Goal: Information Seeking & Learning: Learn about a topic

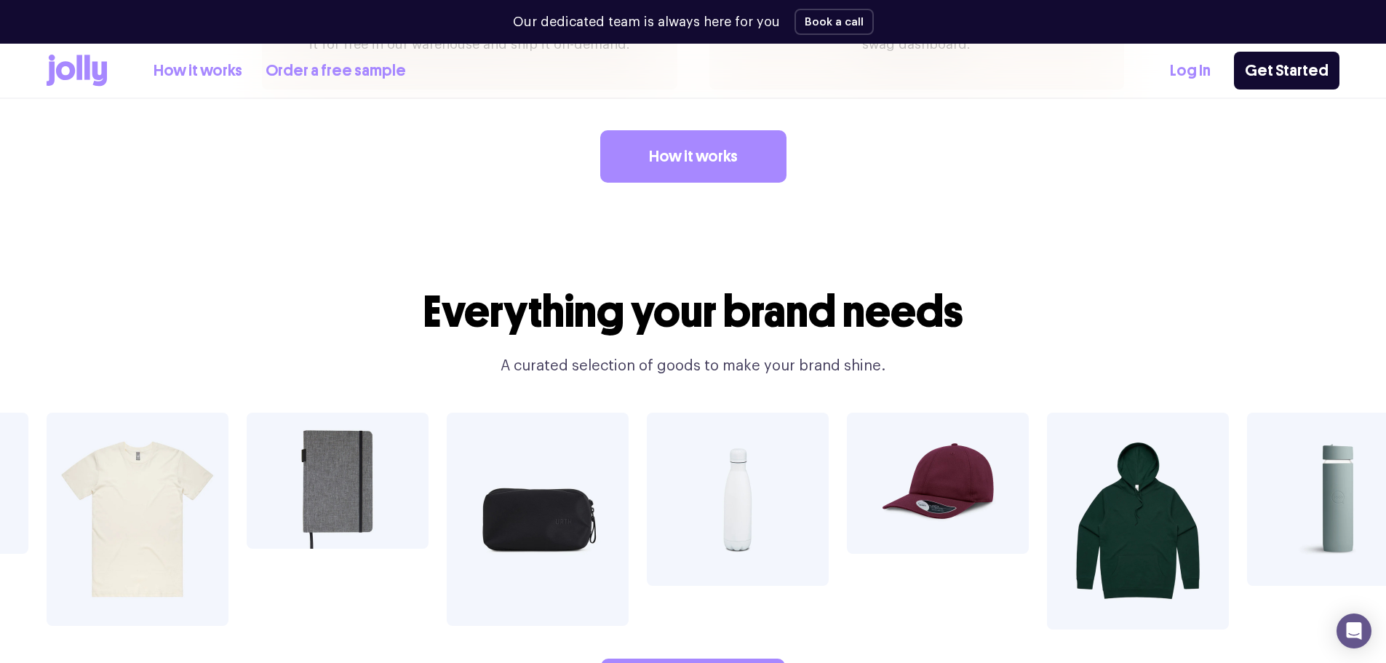
scroll to position [2546, 0]
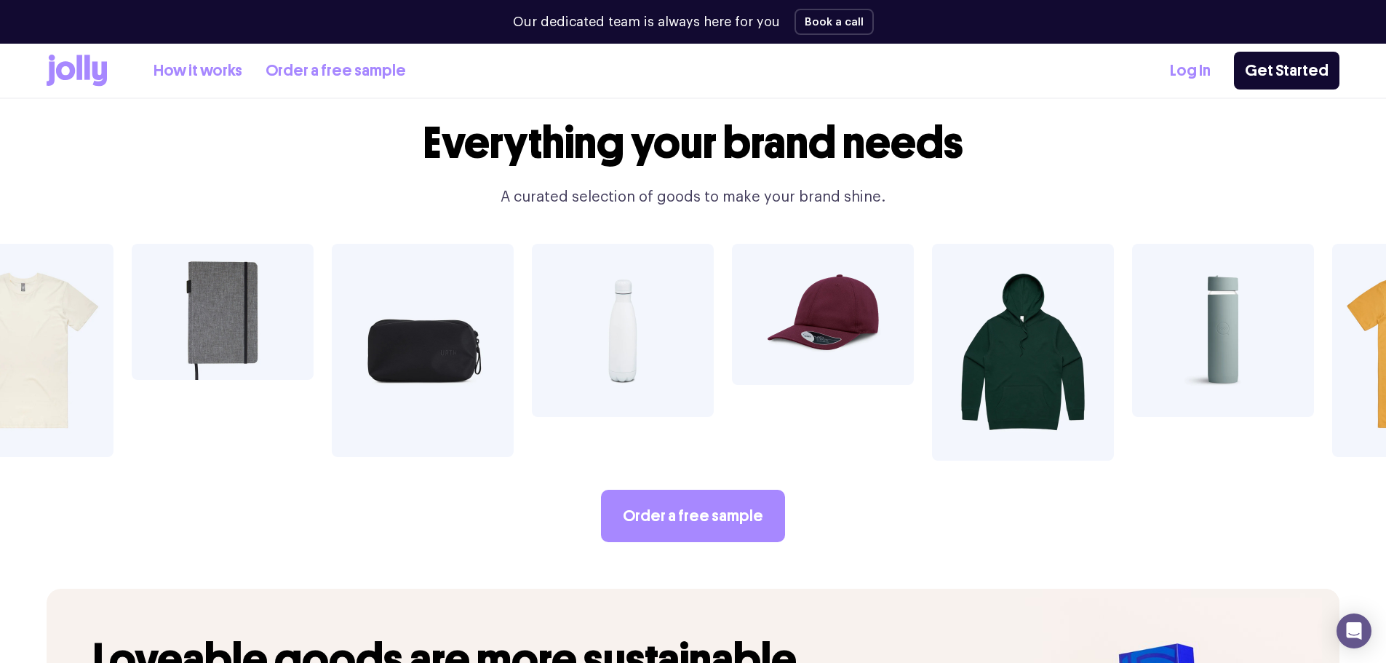
click at [986, 434] on div "Order a free sample" at bounding box center [693, 393] width 1386 height 298
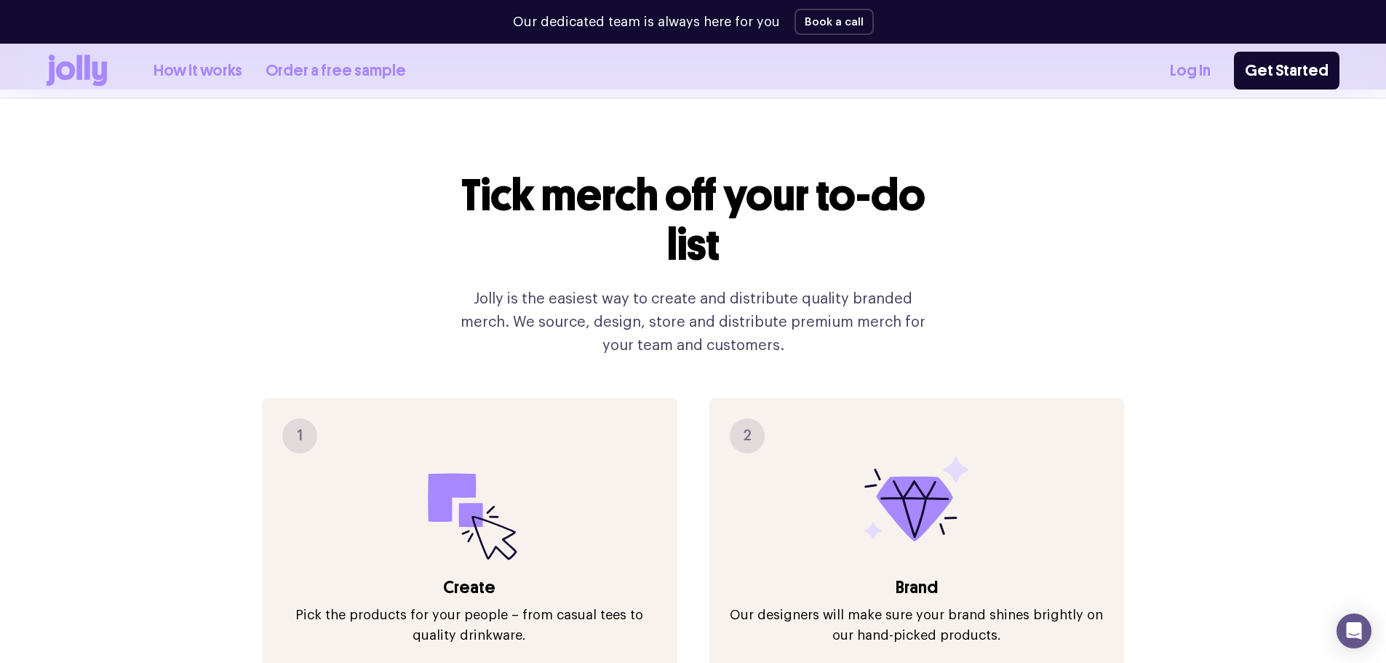
scroll to position [1447, 0]
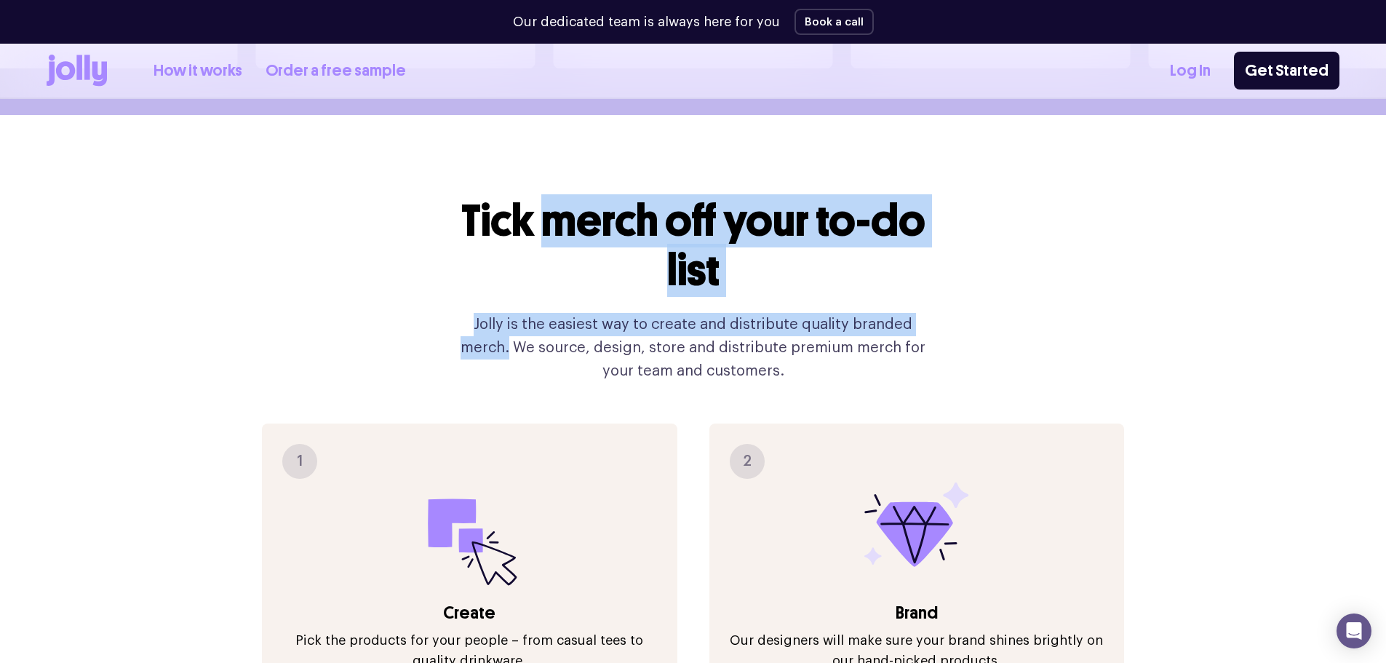
drag, startPoint x: 1188, startPoint y: 274, endPoint x: 542, endPoint y: 142, distance: 659.5
click at [542, 142] on div "Tick merch off your to-do list Jolly is the easiest way to create and distribut…" at bounding box center [693, 655] width 1293 height 1080
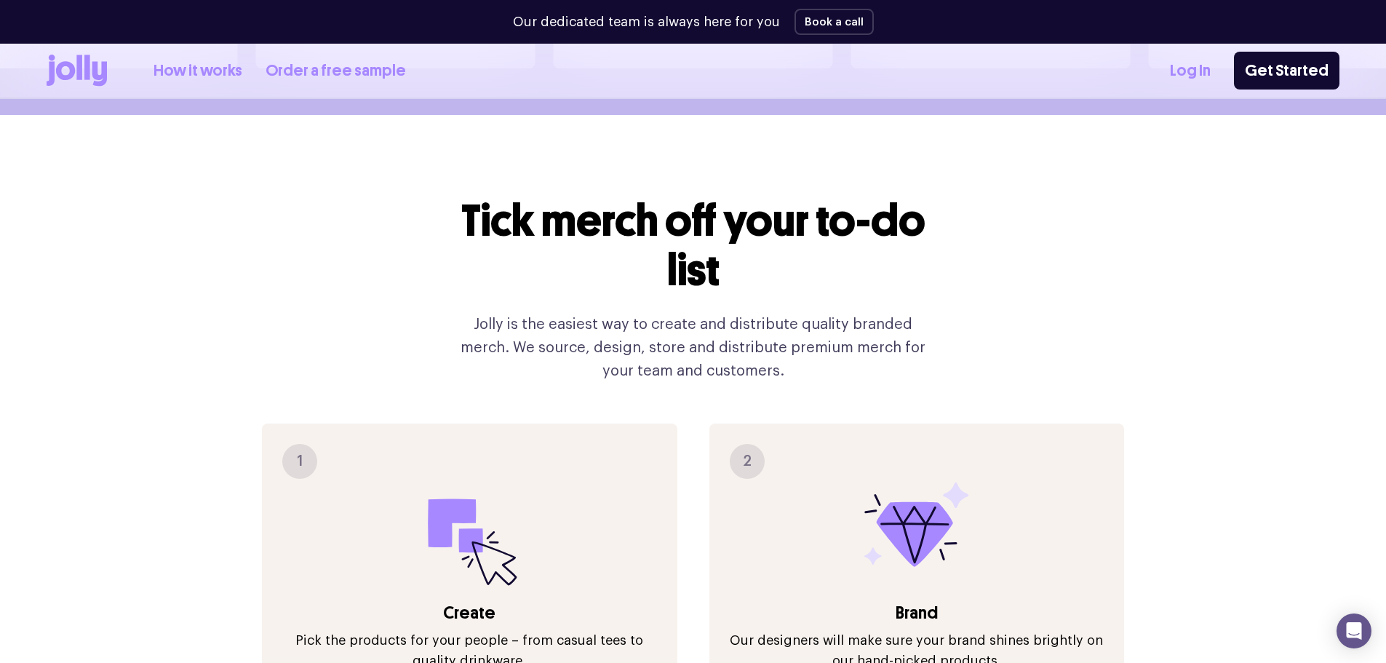
click at [529, 196] on h2 "Tick merch off your to-do list" at bounding box center [693, 245] width 489 height 99
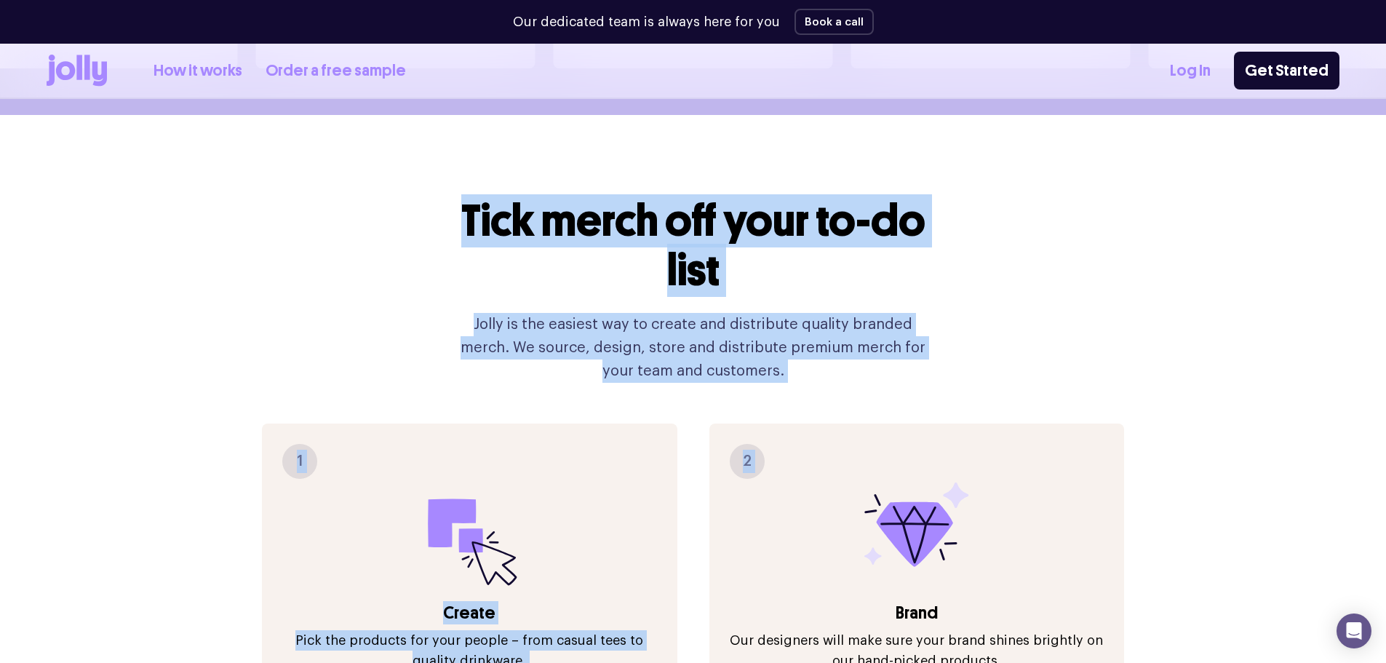
drag, startPoint x: 426, startPoint y: 178, endPoint x: 875, endPoint y: 352, distance: 482.1
click at [875, 352] on div "Tick merch off your to-do list Jolly is the easiest way to create and distribut…" at bounding box center [693, 655] width 1293 height 1080
drag, startPoint x: 875, startPoint y: 352, endPoint x: 421, endPoint y: 168, distance: 489.9
click at [421, 168] on div "Tick merch off your to-do list Jolly is the easiest way to create and distribut…" at bounding box center [693, 655] width 1293 height 1080
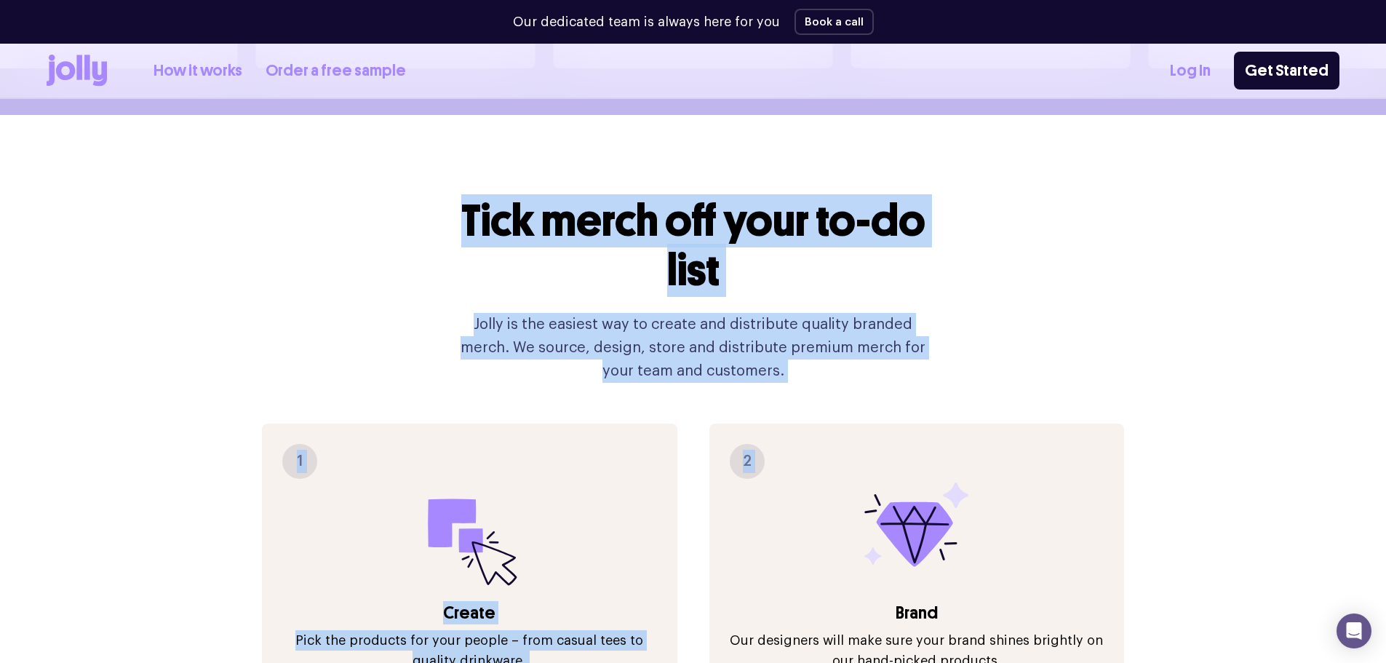
click at [421, 168] on div "Tick merch off your to-do list Jolly is the easiest way to create and distribut…" at bounding box center [693, 655] width 1293 height 1080
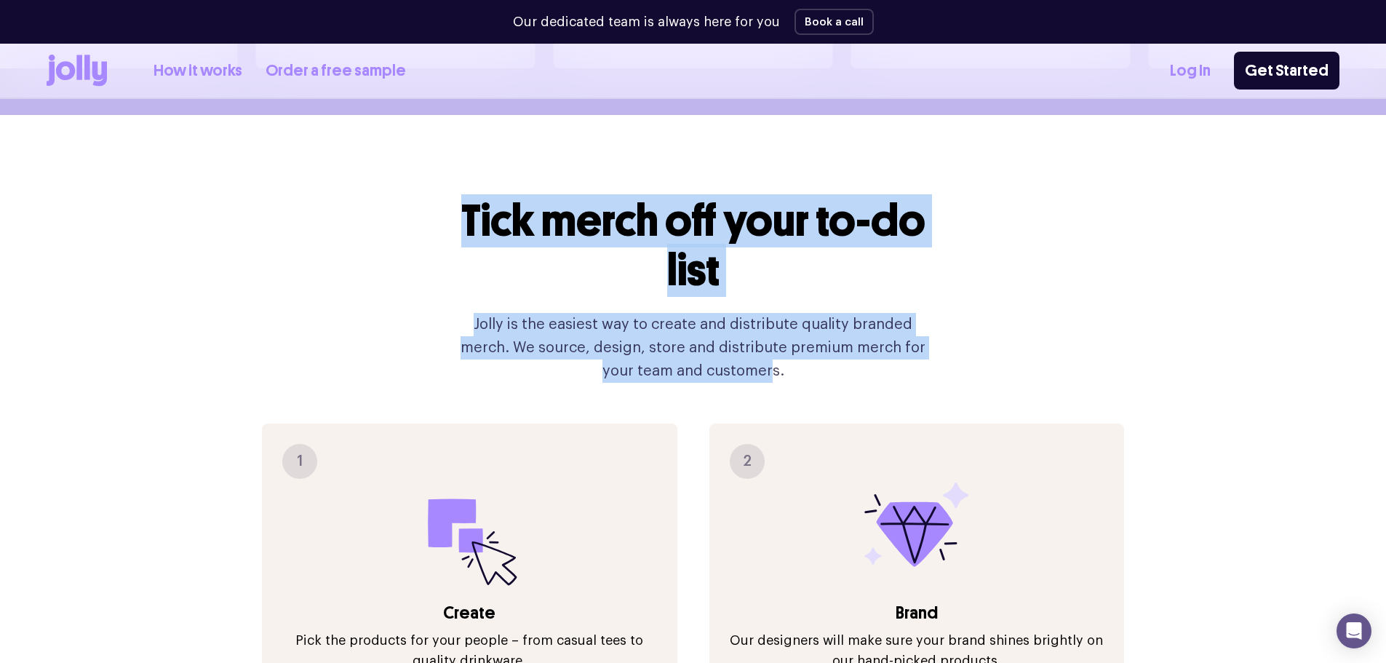
drag, startPoint x: 735, startPoint y: 329, endPoint x: 426, endPoint y: 181, distance: 342.7
click at [426, 182] on div "Tick merch off your to-do list Jolly is the easiest way to create and distribut…" at bounding box center [693, 655] width 1293 height 1080
click at [426, 180] on div "Tick merch off your to-do list Jolly is the easiest way to create and distribut…" at bounding box center [693, 655] width 1293 height 1080
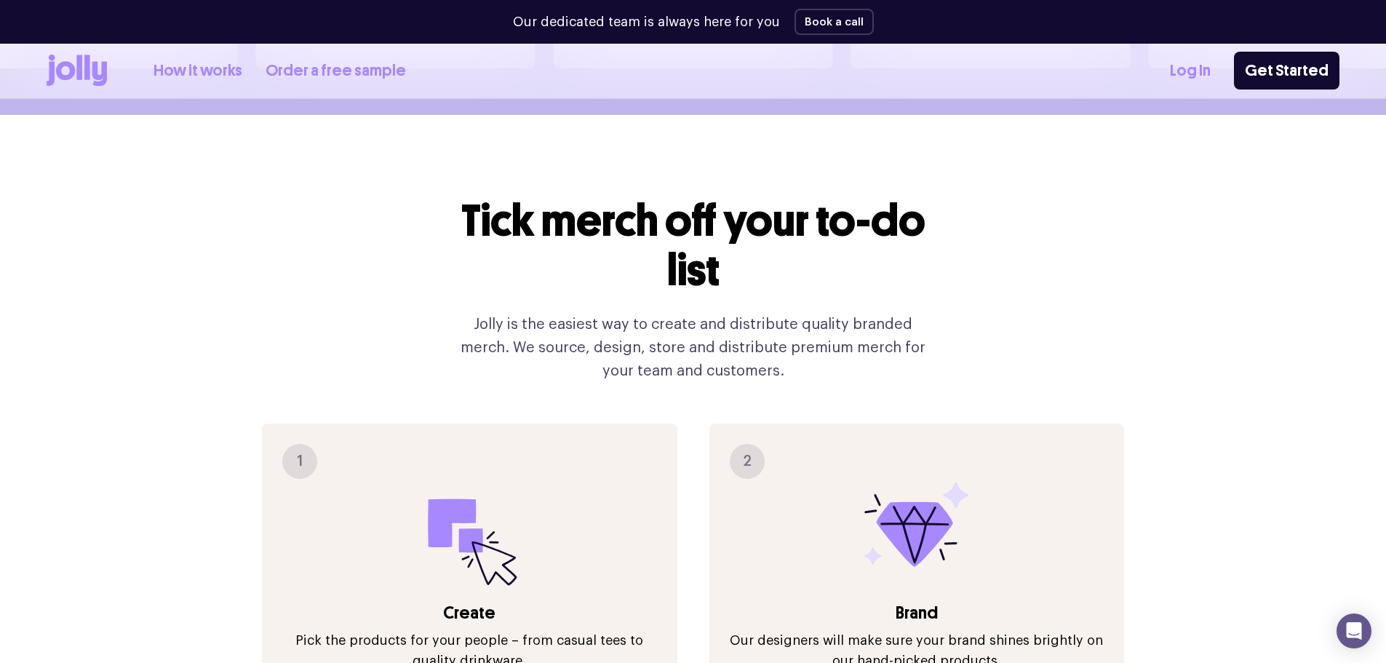
click at [425, 180] on div "Tick merch off your to-do list Jolly is the easiest way to create and distribut…" at bounding box center [693, 655] width 1293 height 1080
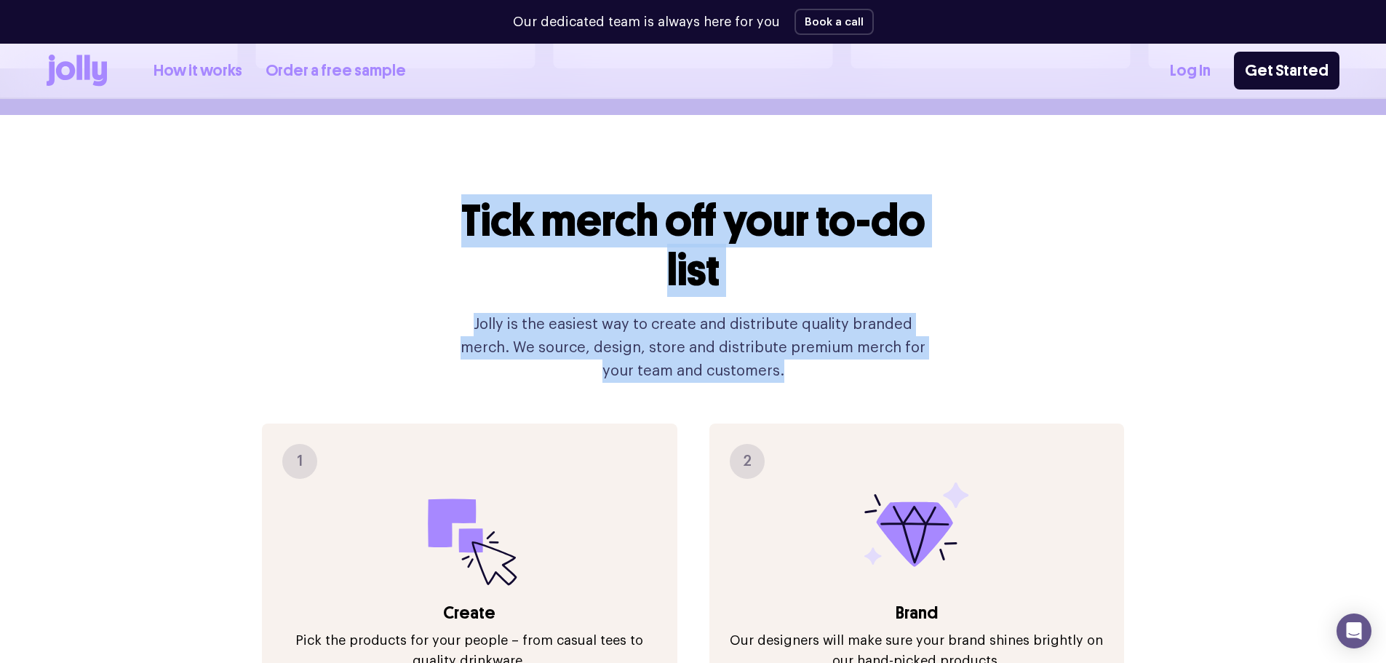
drag, startPoint x: 804, startPoint y: 303, endPoint x: 889, endPoint y: 333, distance: 90.2
click at [889, 333] on div "Tick merch off your to-do list Jolly is the easiest way to create and distribut…" at bounding box center [693, 655] width 1293 height 1080
click at [889, 333] on p "Jolly is the easiest way to create and distribute quality branded merch. We sou…" at bounding box center [693, 348] width 489 height 70
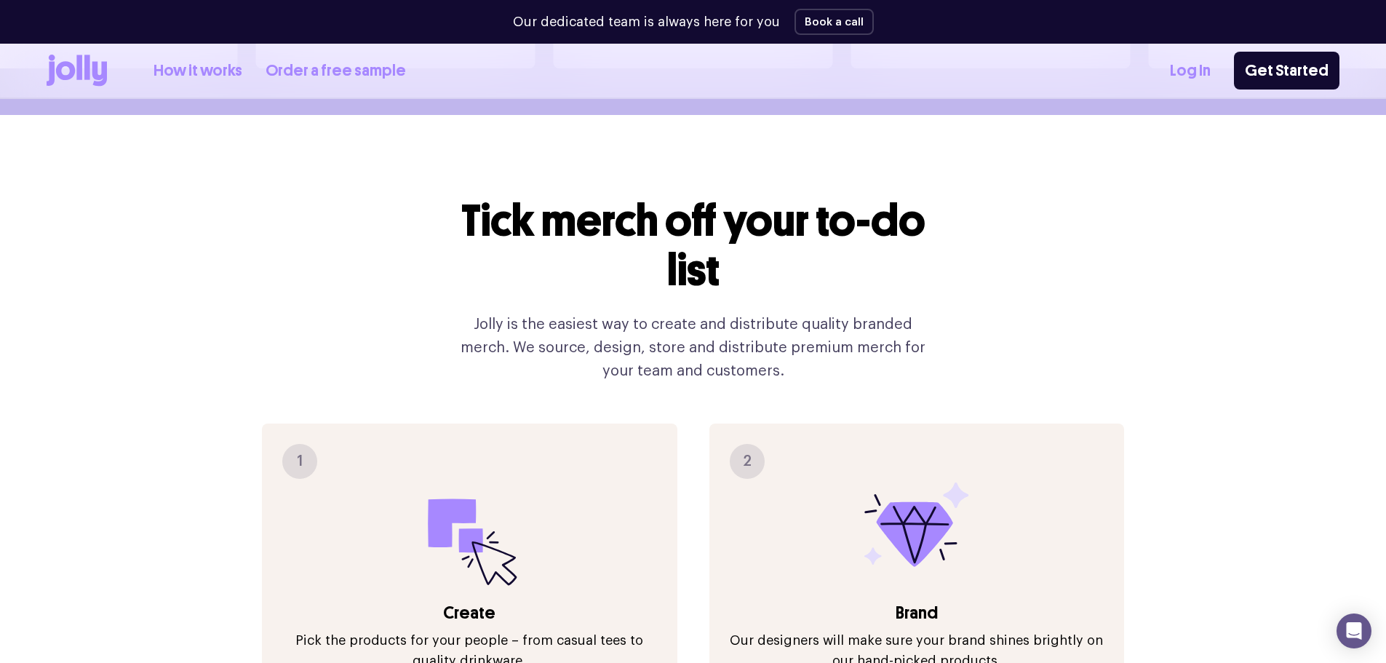
click at [889, 333] on p "Jolly is the easiest way to create and distribute quality branded merch. We sou…" at bounding box center [693, 348] width 489 height 70
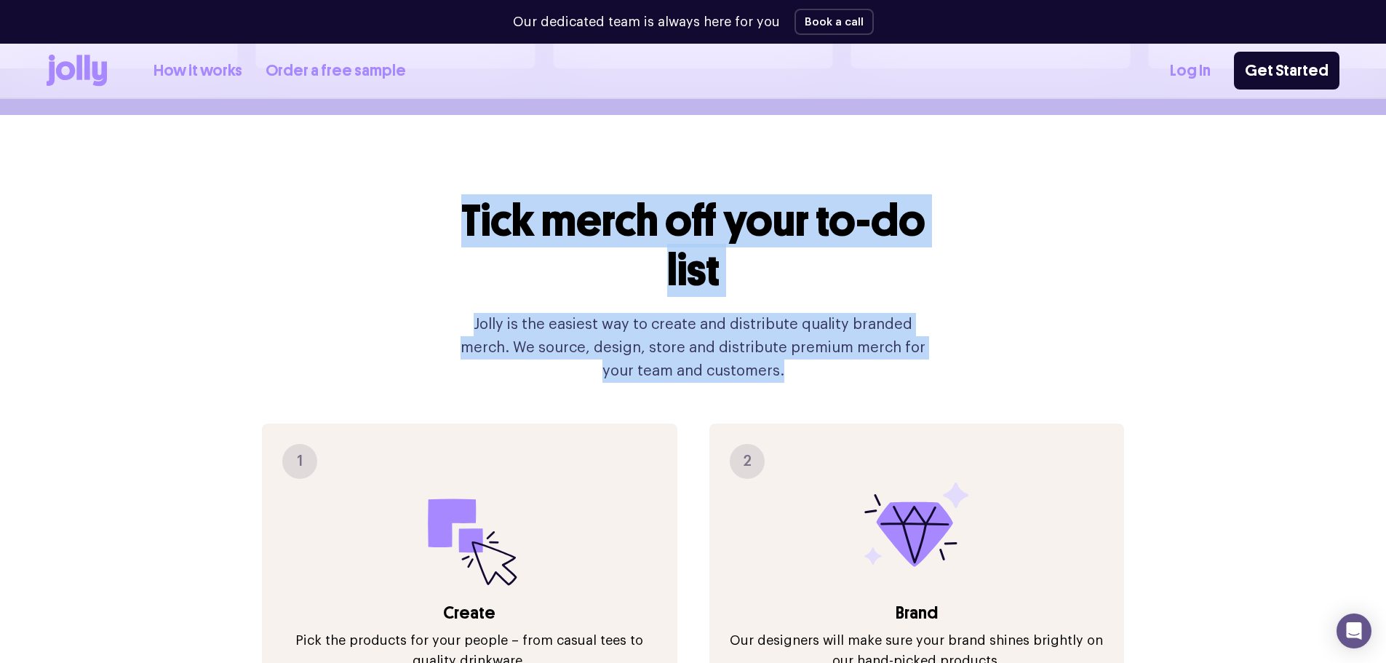
drag, startPoint x: 881, startPoint y: 332, endPoint x: 390, endPoint y: 147, distance: 524.7
click at [390, 147] on div "Tick merch off your to-do list Jolly is the easiest way to create and distribut…" at bounding box center [693, 655] width 1293 height 1080
click at [442, 180] on div "Tick merch off your to-do list Jolly is the easiest way to create and distribut…" at bounding box center [693, 655] width 1293 height 1080
click at [455, 196] on h2 "Tick merch off your to-do list" at bounding box center [693, 245] width 489 height 99
click at [466, 196] on h2 "Tick merch off your to-do list" at bounding box center [693, 245] width 489 height 99
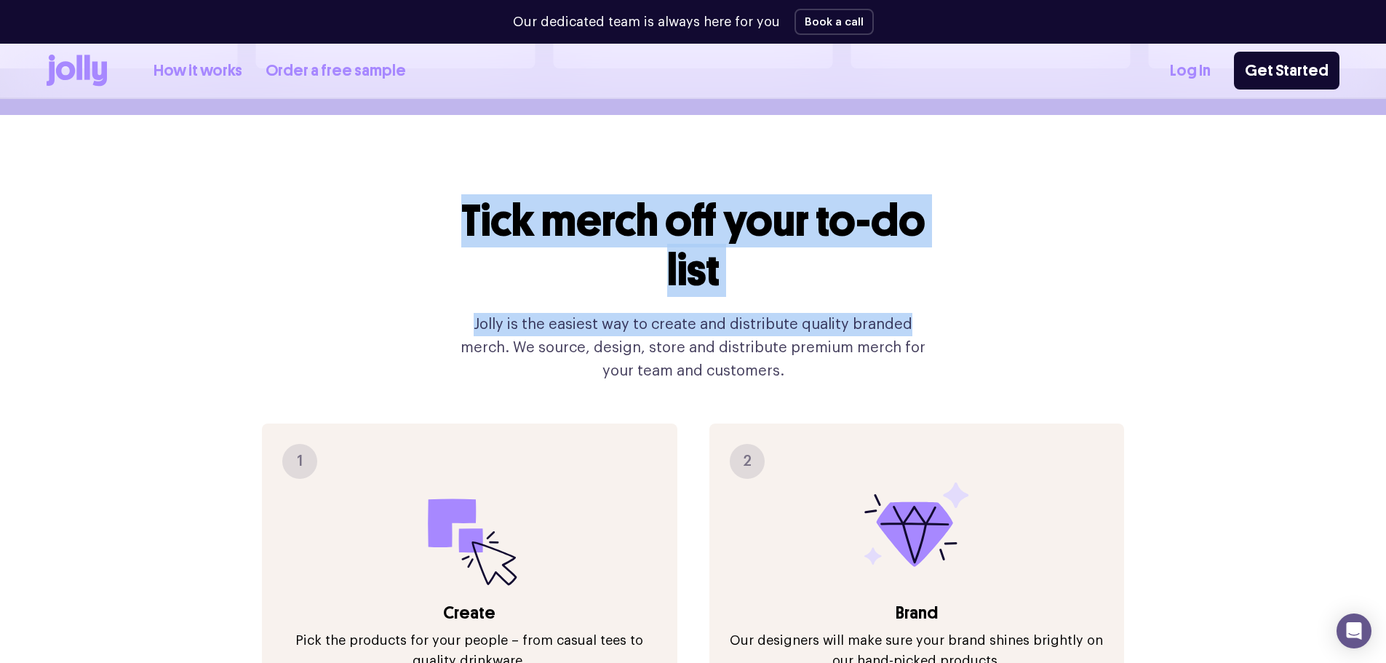
drag, startPoint x: 466, startPoint y: 175, endPoint x: 837, endPoint y: 305, distance: 392.5
click at [837, 305] on div "Tick merch off your to-do list Jolly is the easiest way to create and distribut…" at bounding box center [693, 289] width 489 height 186
click at [837, 313] on p "Jolly is the easiest way to create and distribute quality branded merch. We sou…" at bounding box center [693, 348] width 489 height 70
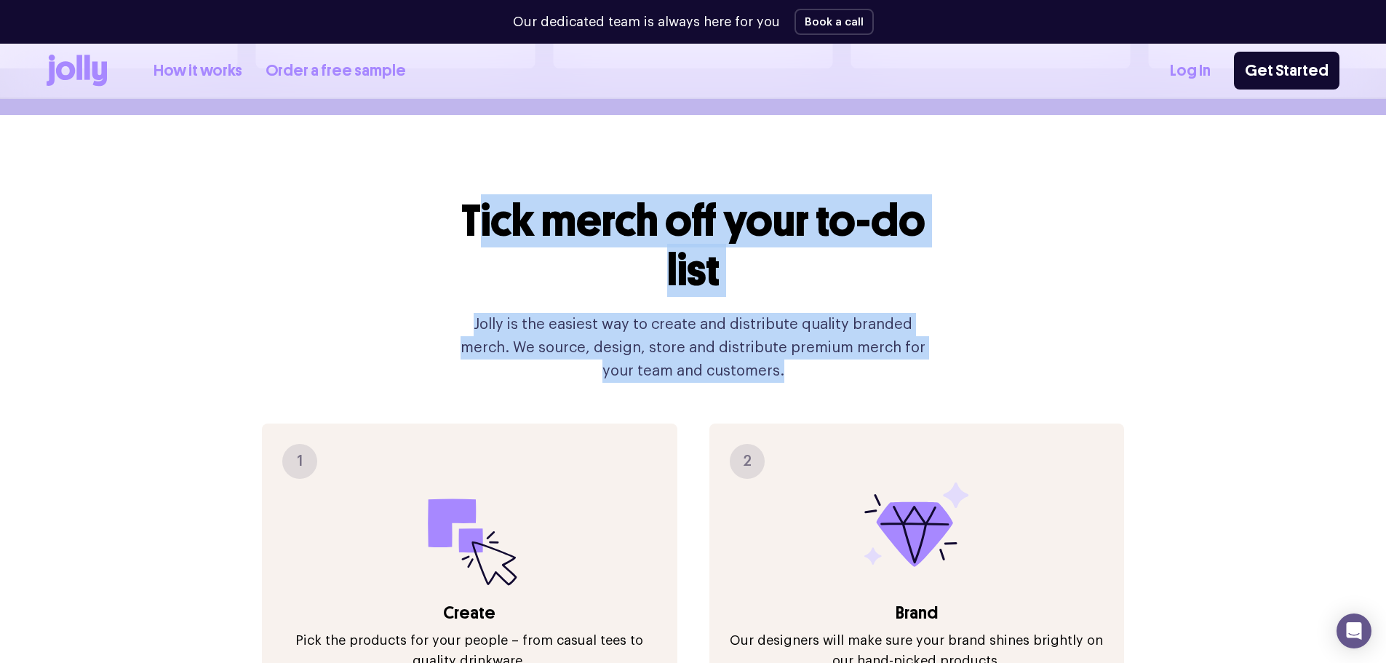
drag, startPoint x: 846, startPoint y: 333, endPoint x: 472, endPoint y: 156, distance: 413.6
click at [472, 156] on div "Tick merch off your to-do list Jolly is the easiest way to create and distribut…" at bounding box center [693, 655] width 1293 height 1080
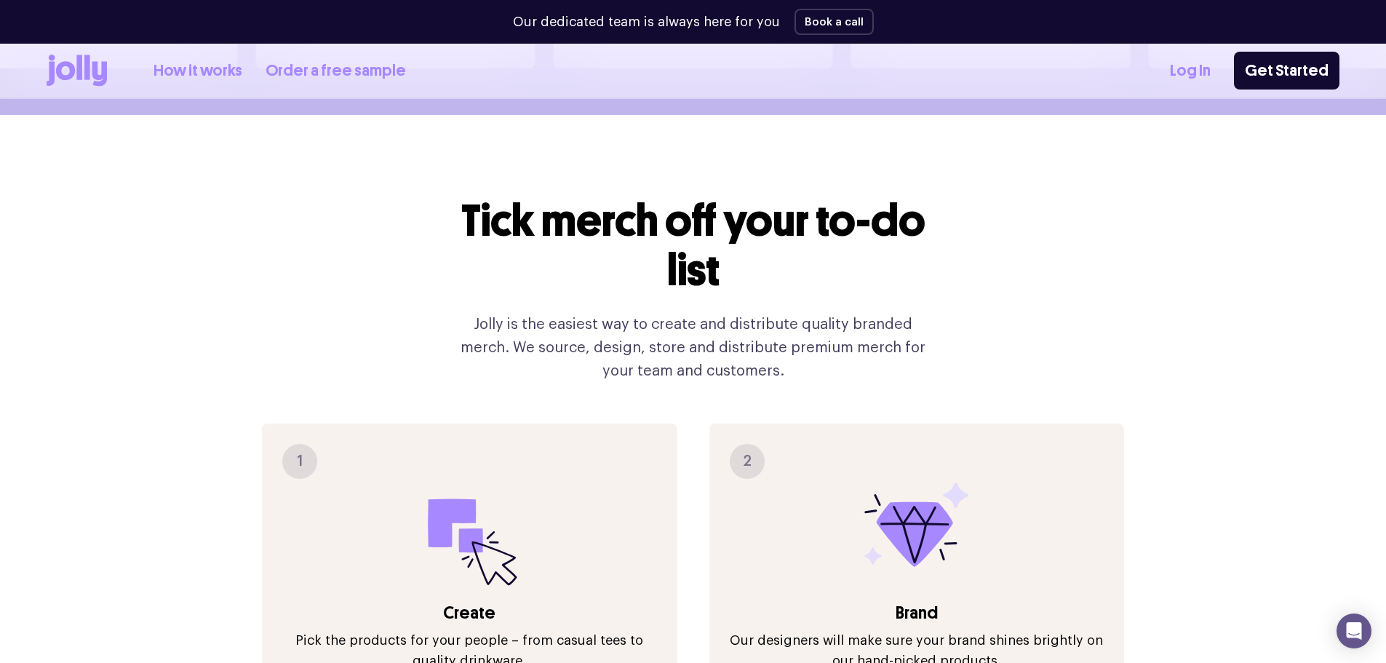
click at [450, 159] on div "Tick merch off your to-do list Jolly is the easiest way to create and distribut…" at bounding box center [693, 655] width 1293 height 1080
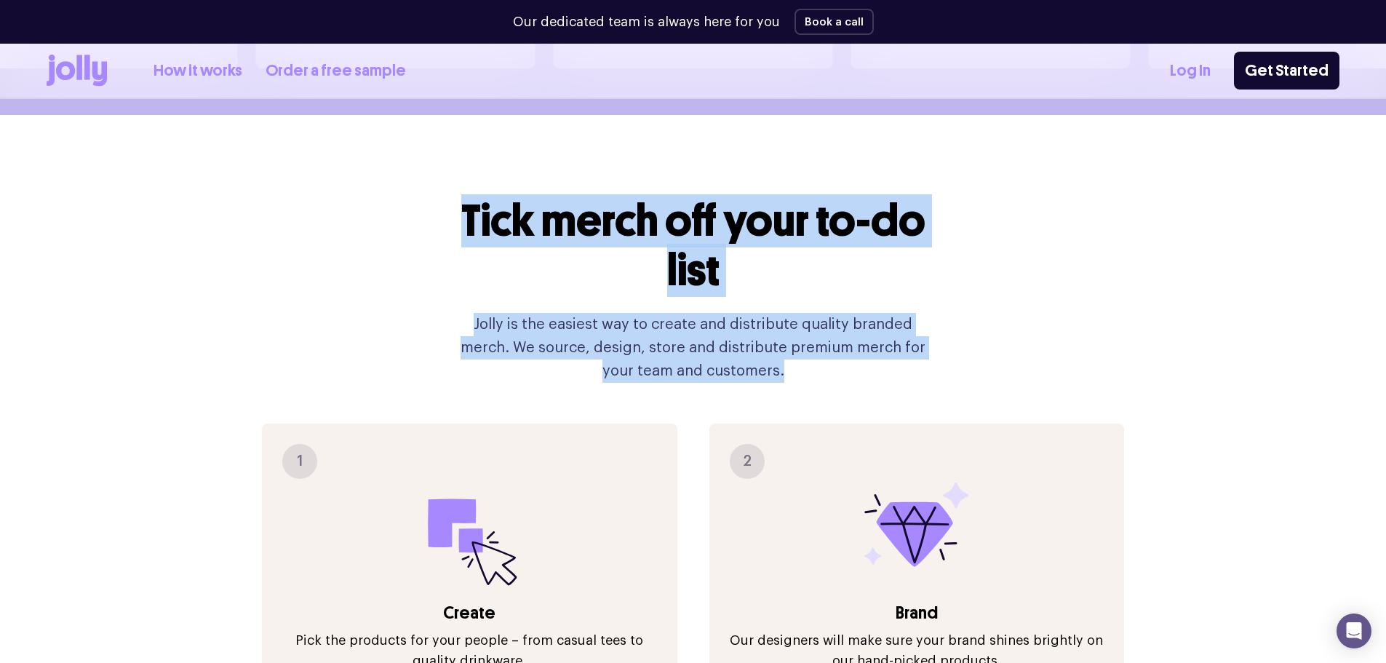
drag, startPoint x: 466, startPoint y: 186, endPoint x: 854, endPoint y: 346, distance: 420.2
click at [854, 346] on div "Tick merch off your to-do list Jolly is the easiest way to create and distribut…" at bounding box center [693, 289] width 489 height 186
click at [854, 346] on p "Jolly is the easiest way to create and distribute quality branded merch. We sou…" at bounding box center [693, 348] width 489 height 70
drag, startPoint x: 805, startPoint y: 332, endPoint x: 323, endPoint y: 95, distance: 537.8
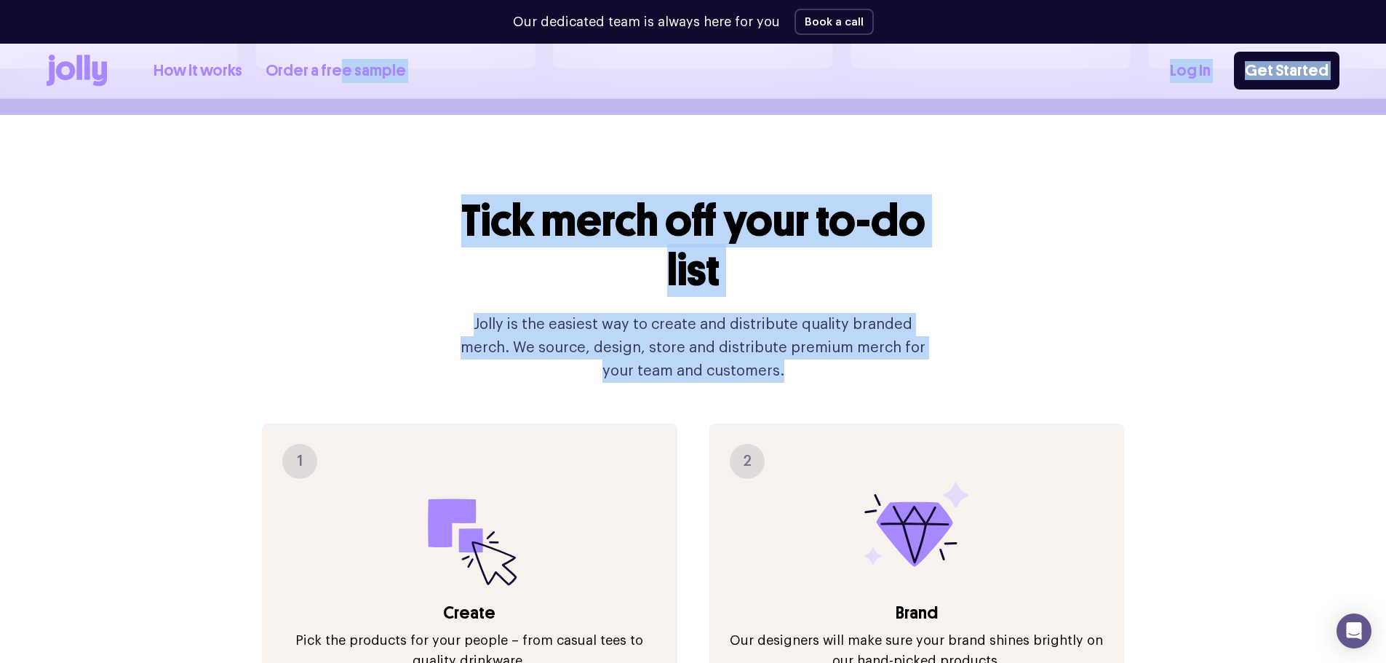
click at [664, 247] on h2 "Tick merch off your to-do list" at bounding box center [693, 245] width 489 height 99
click at [465, 196] on h2 "Tick merch off your to-do list" at bounding box center [693, 245] width 489 height 99
click at [477, 196] on h2 "Tick merch off your to-do list" at bounding box center [693, 245] width 489 height 99
click at [614, 224] on h2 "Tick merch off your to-do list" at bounding box center [693, 245] width 489 height 99
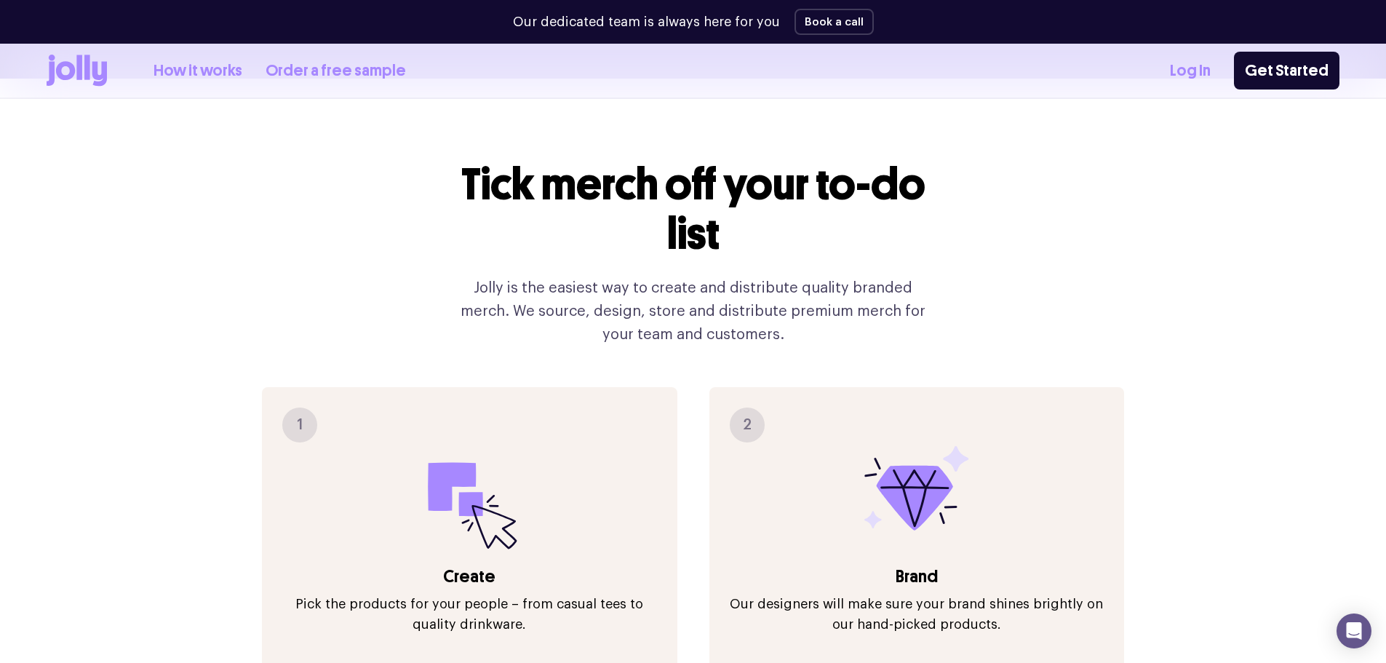
scroll to position [1520, 0]
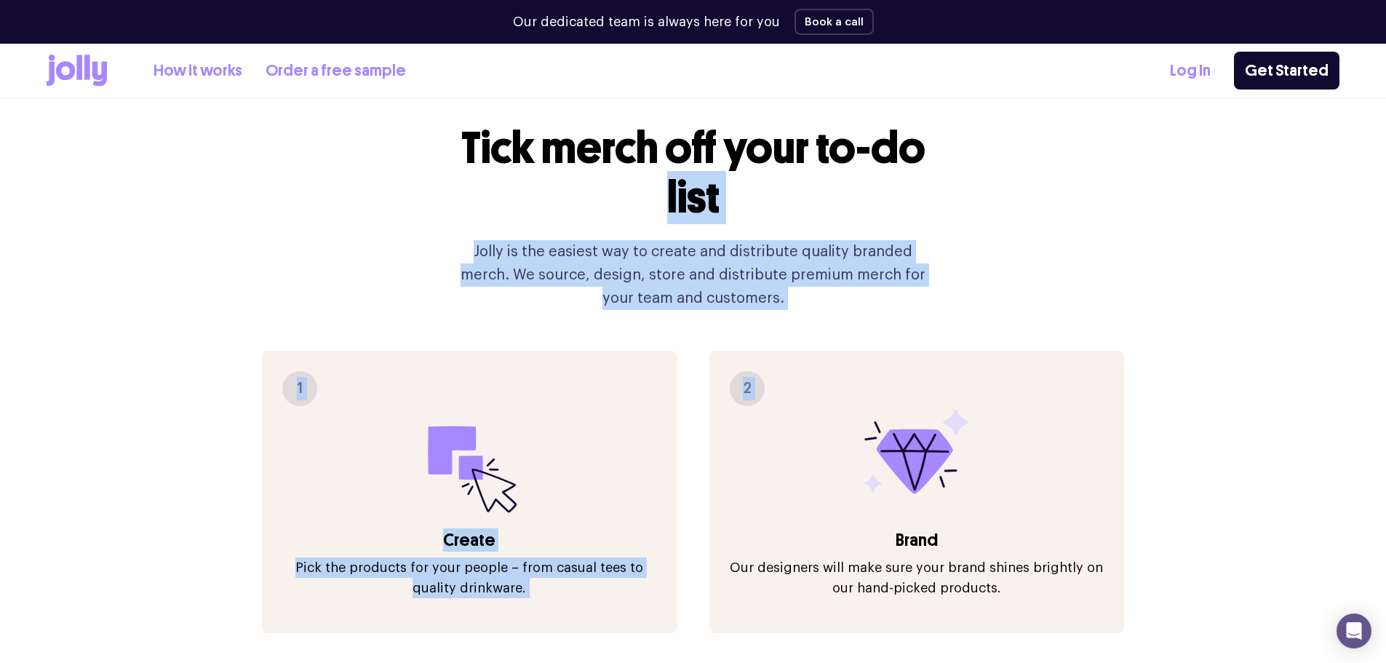
drag, startPoint x: 562, startPoint y: 183, endPoint x: 812, endPoint y: 282, distance: 269.1
click at [802, 281] on div "Tick merch off your to-do list Jolly is the easiest way to create and distribut…" at bounding box center [693, 582] width 1293 height 1080
click at [805, 252] on p "Jolly is the easiest way to create and distribute quality branded merch. We sou…" at bounding box center [693, 275] width 489 height 70
click at [800, 263] on p "Jolly is the easiest way to create and distribute quality branded merch. We sou…" at bounding box center [693, 275] width 489 height 70
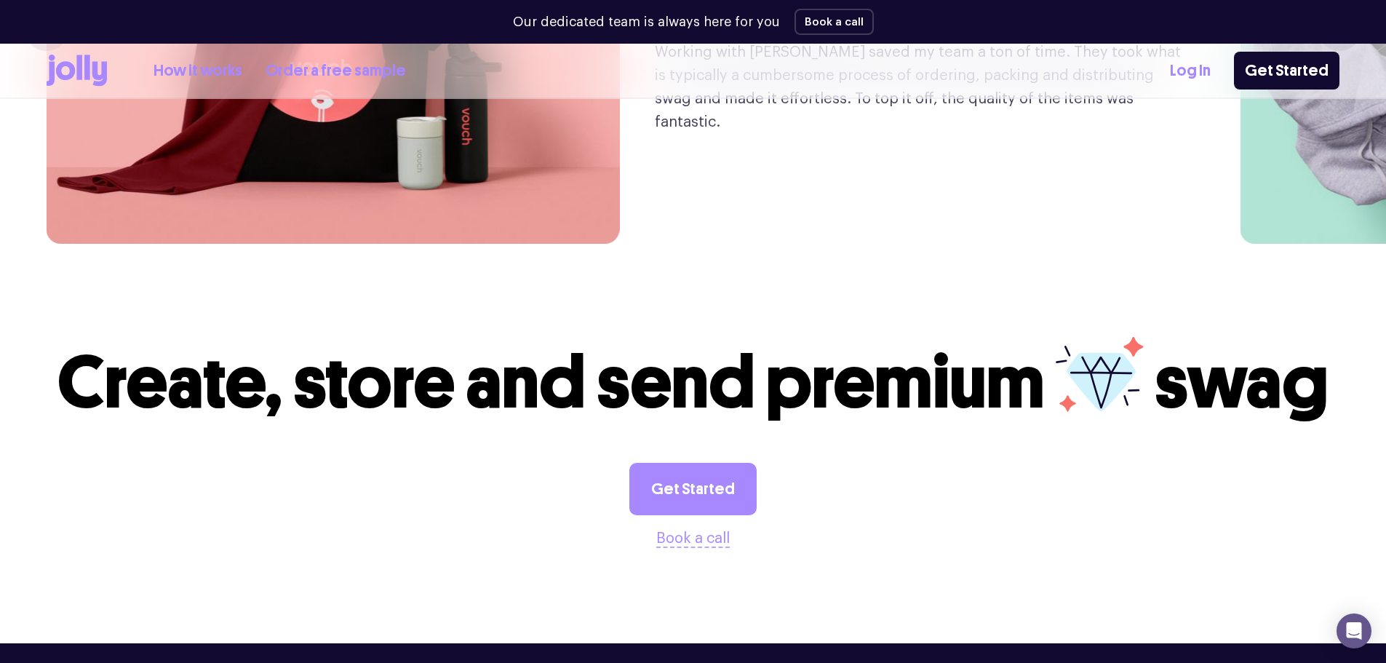
scroll to position [3848, 0]
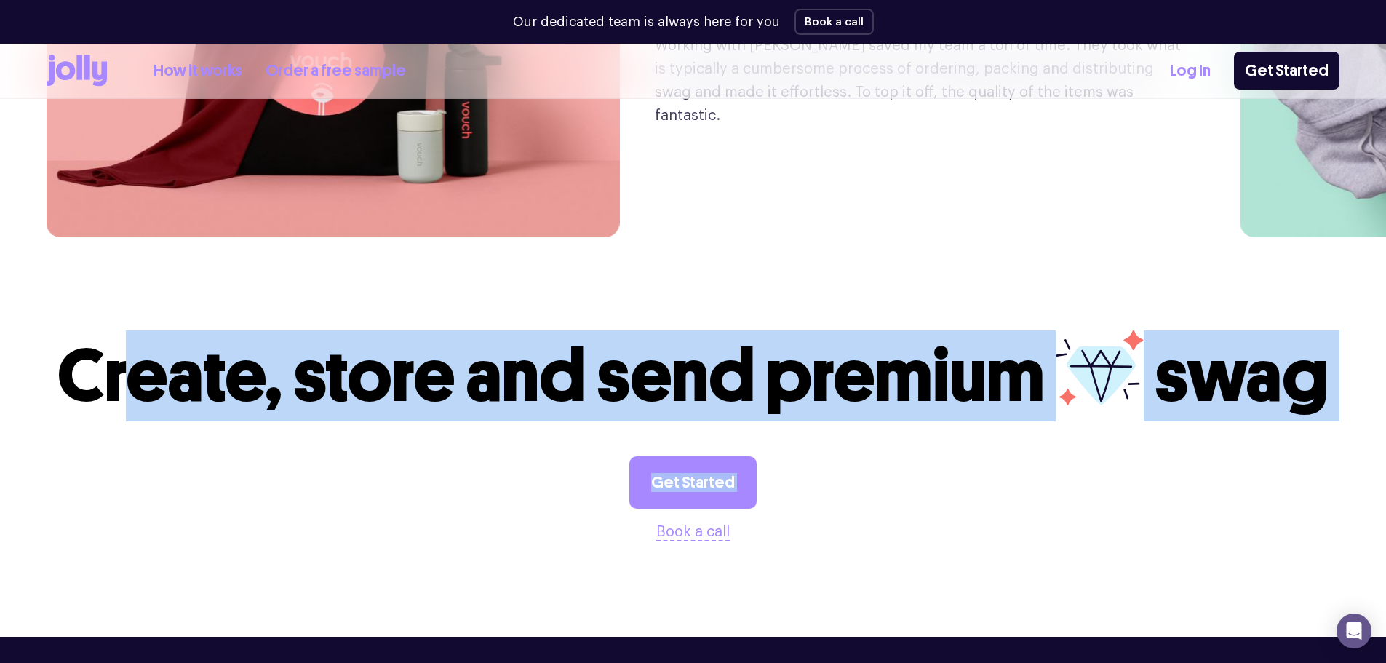
drag, startPoint x: 116, startPoint y: 320, endPoint x: 851, endPoint y: 578, distance: 778.6
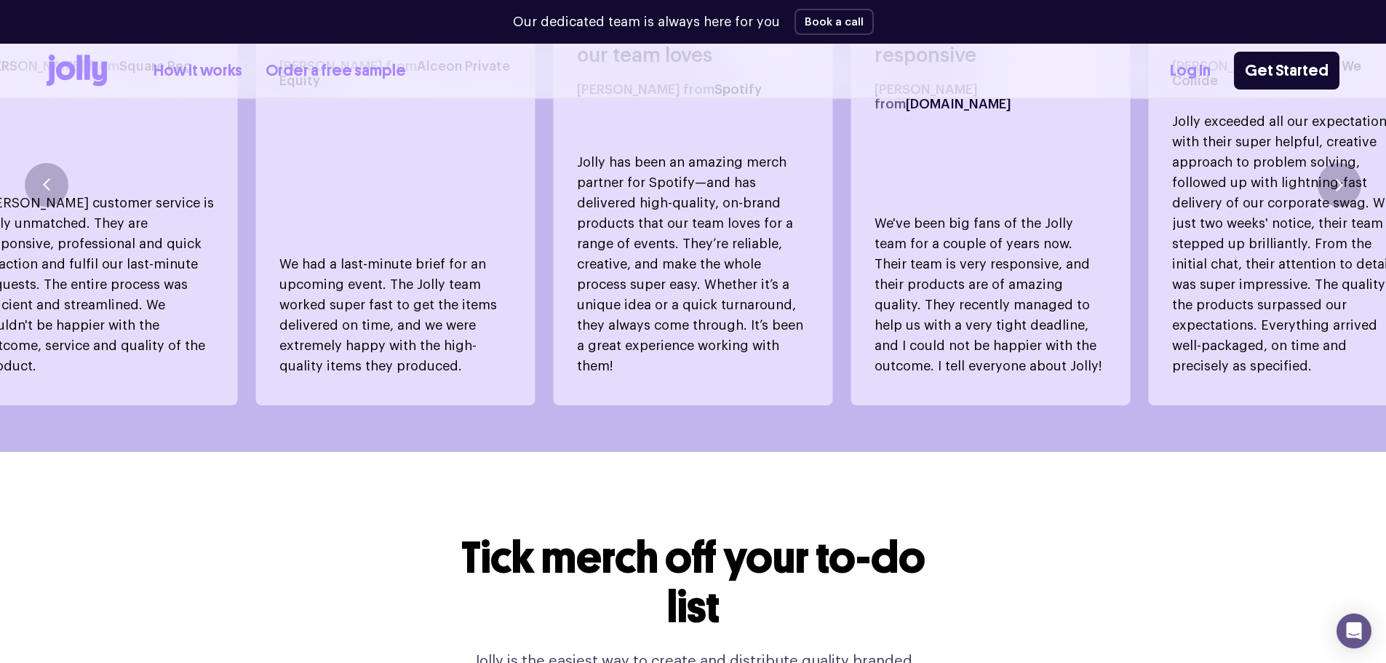
scroll to position [1328, 0]
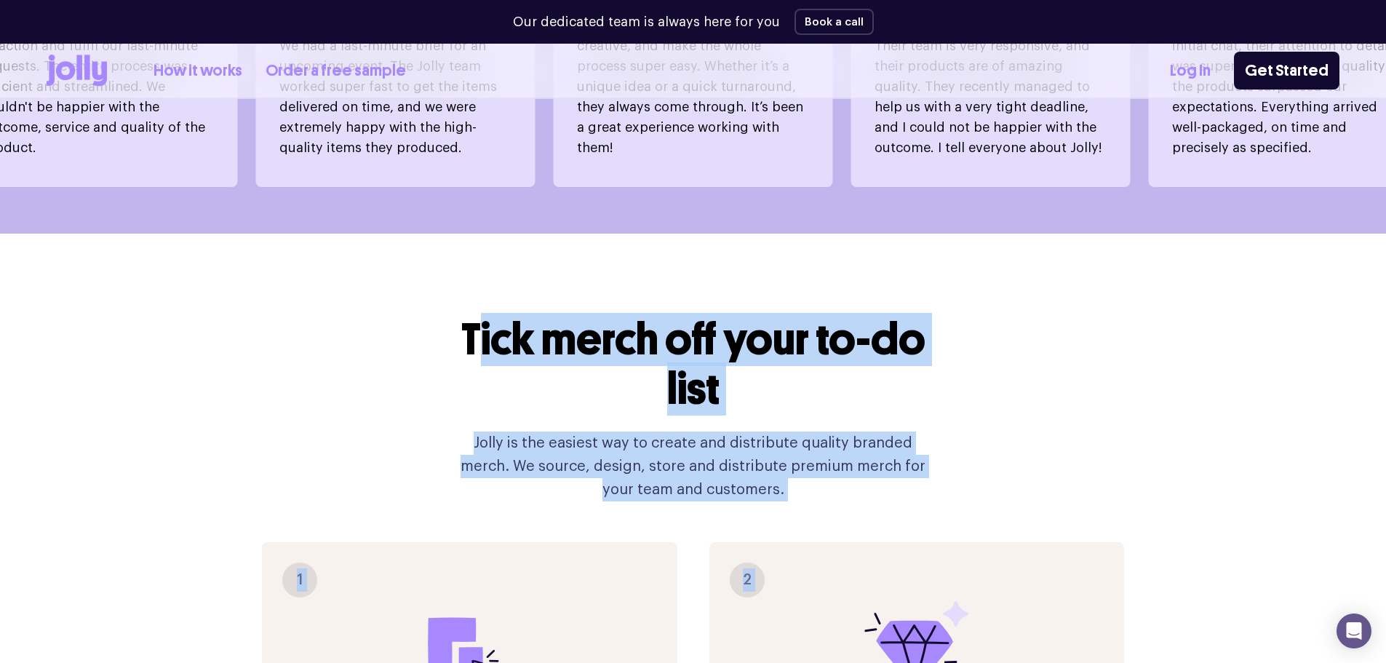
drag, startPoint x: 471, startPoint y: 279, endPoint x: 947, endPoint y: 489, distance: 519.2
click at [740, 445] on p "Jolly is the easiest way to create and distribute quality branded merch. We sou…" at bounding box center [693, 466] width 489 height 70
drag, startPoint x: 760, startPoint y: 461, endPoint x: 478, endPoint y: 279, distance: 334.8
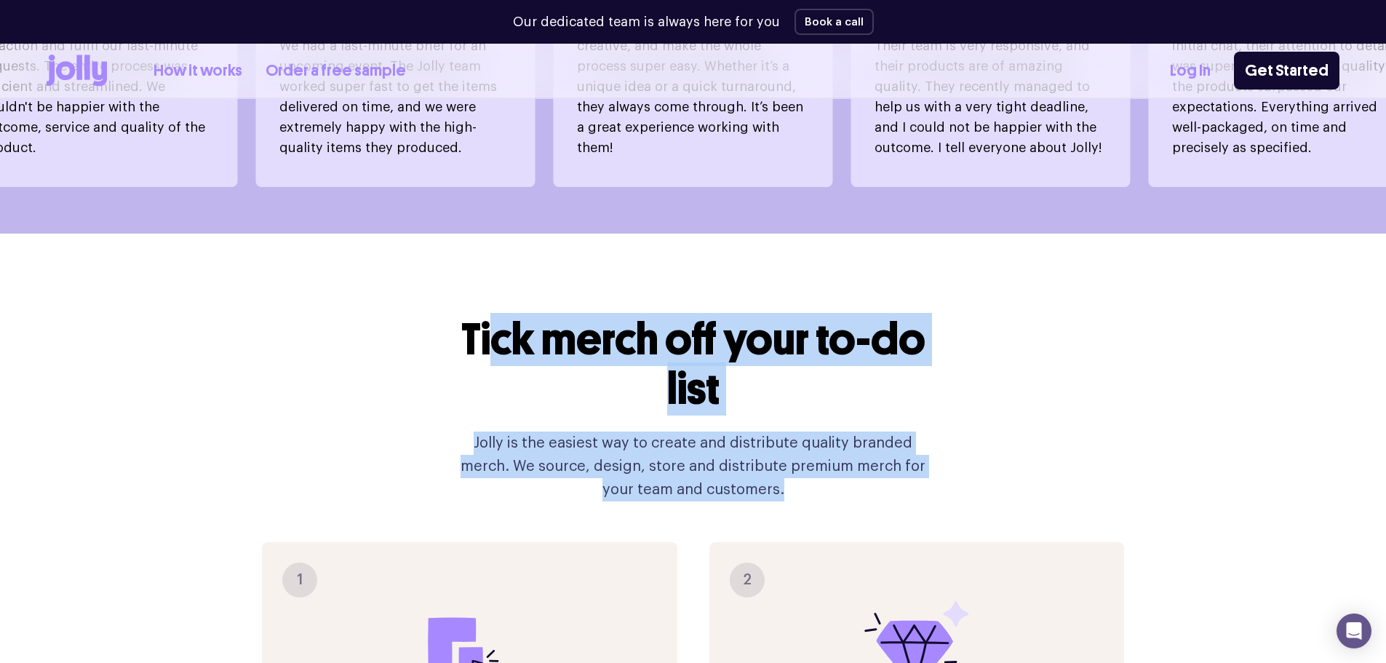
click at [480, 315] on div "Tick merch off your to-do list Jolly is the easiest way to create and distribut…" at bounding box center [693, 408] width 489 height 186
click at [478, 315] on h2 "Tick merch off your to-do list" at bounding box center [693, 364] width 489 height 99
drag, startPoint x: 424, startPoint y: 283, endPoint x: 850, endPoint y: 455, distance: 458.9
click at [850, 455] on p "Jolly is the easiest way to create and distribute quality branded merch. We sou…" at bounding box center [693, 466] width 489 height 70
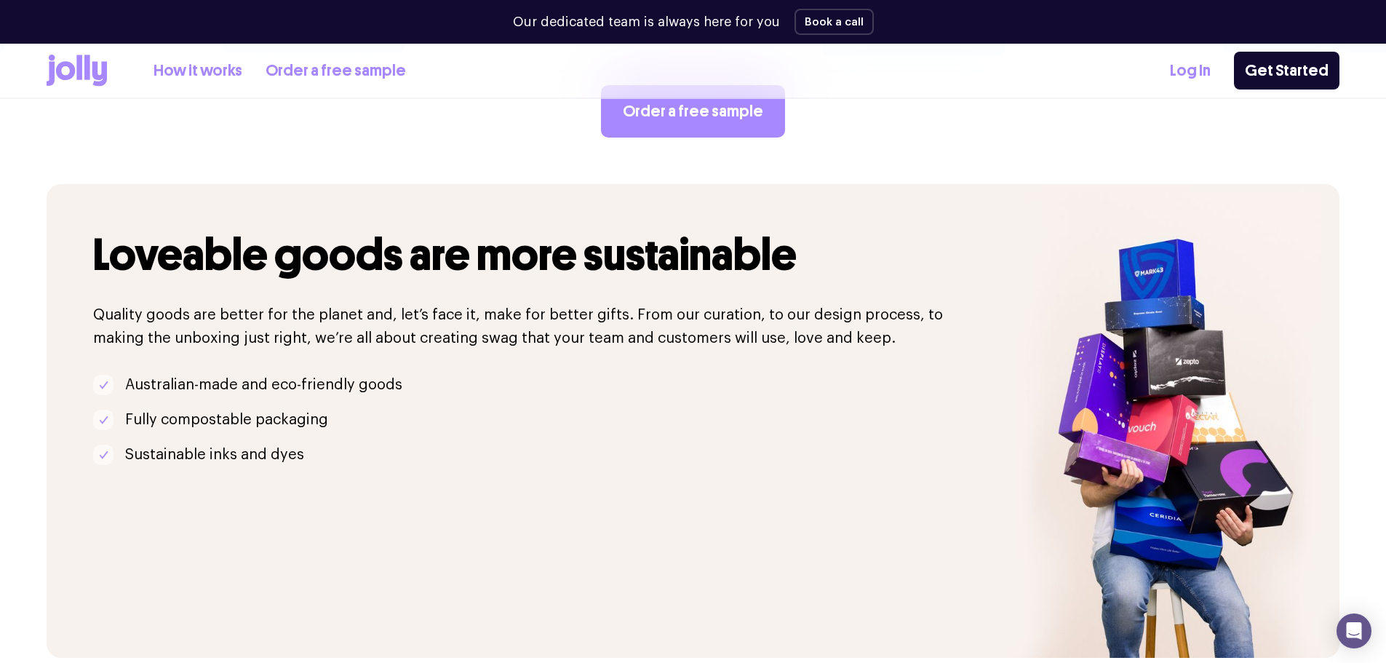
scroll to position [2957, 0]
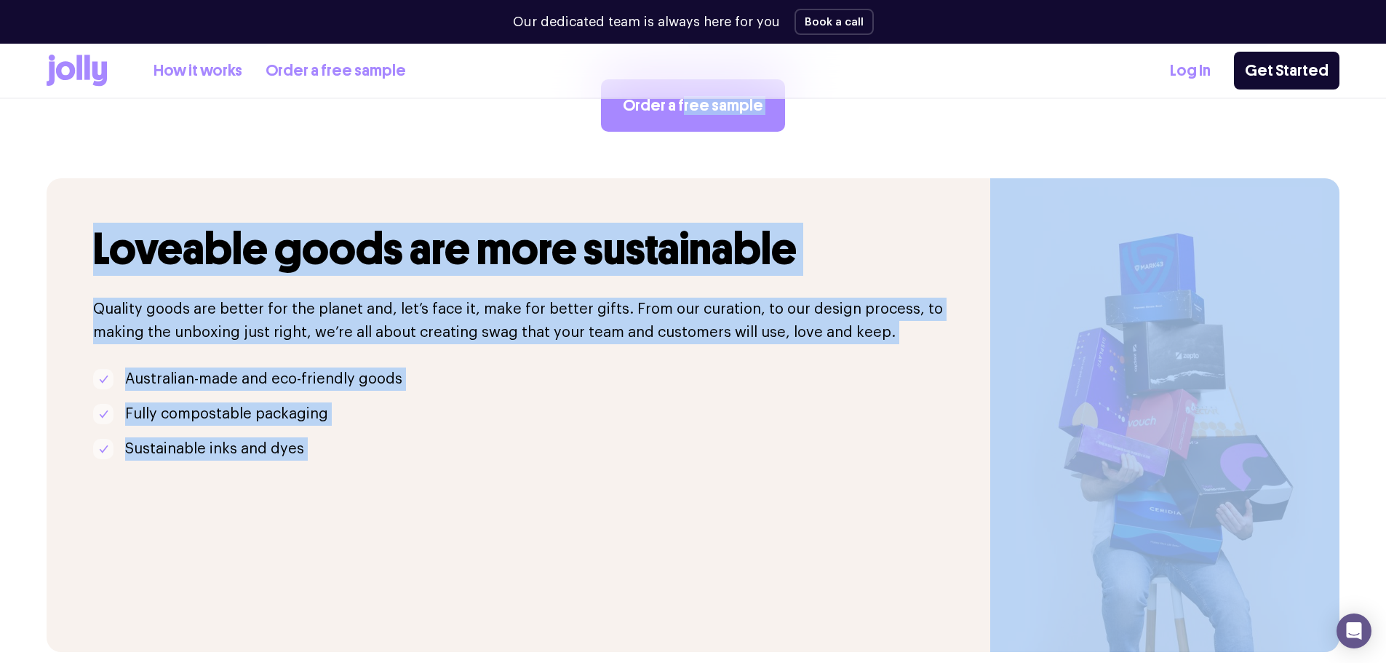
drag, startPoint x: 43, startPoint y: 130, endPoint x: 1176, endPoint y: 583, distance: 1221.0
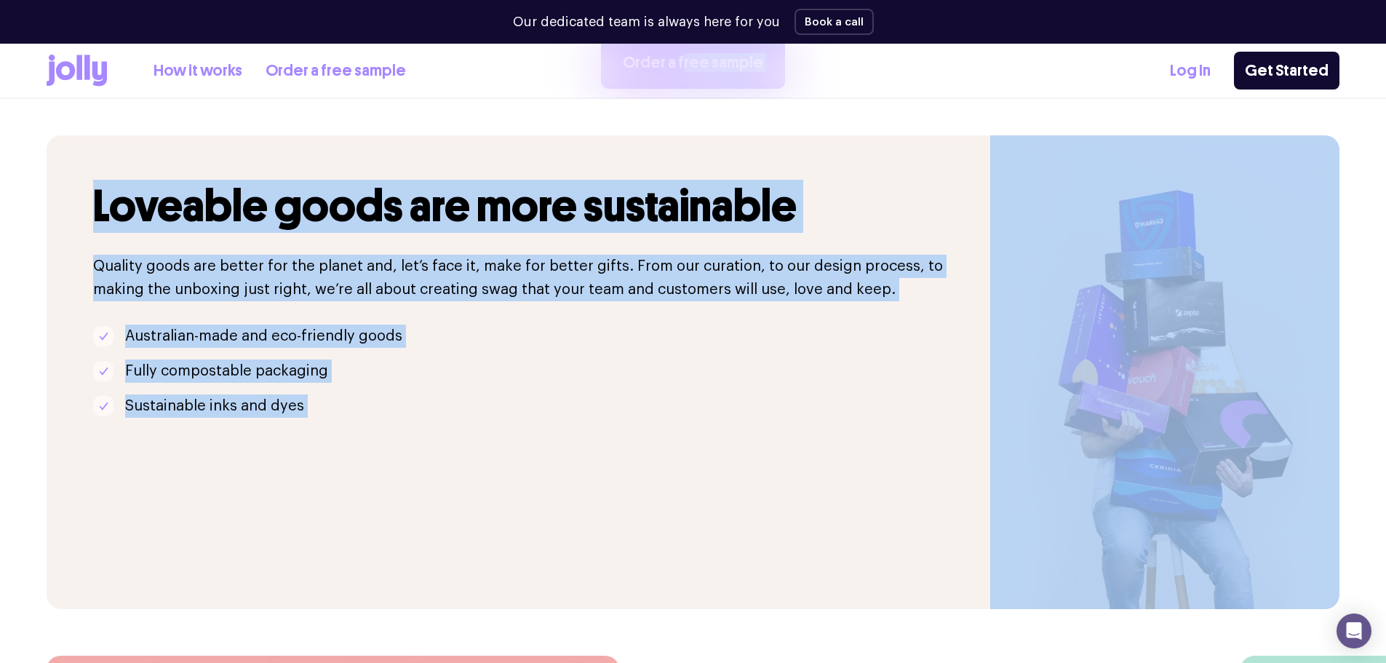
click at [1365, 406] on section "Loveable goods are more sustainable Quality goods are better for the planet and…" at bounding box center [693, 372] width 1386 height 474
click at [1363, 220] on section "Loveable goods are more sustainable Quality goods are better for the planet and…" at bounding box center [693, 372] width 1386 height 474
click at [1363, 138] on section "Loveable goods are more sustainable Quality goods are better for the planet and…" at bounding box center [693, 372] width 1386 height 474
drag, startPoint x: 1366, startPoint y: 136, endPoint x: 59, endPoint y: 151, distance: 1307.5
click at [59, 151] on section "Loveable goods are more sustainable Quality goods are better for the planet and…" at bounding box center [693, 372] width 1386 height 474
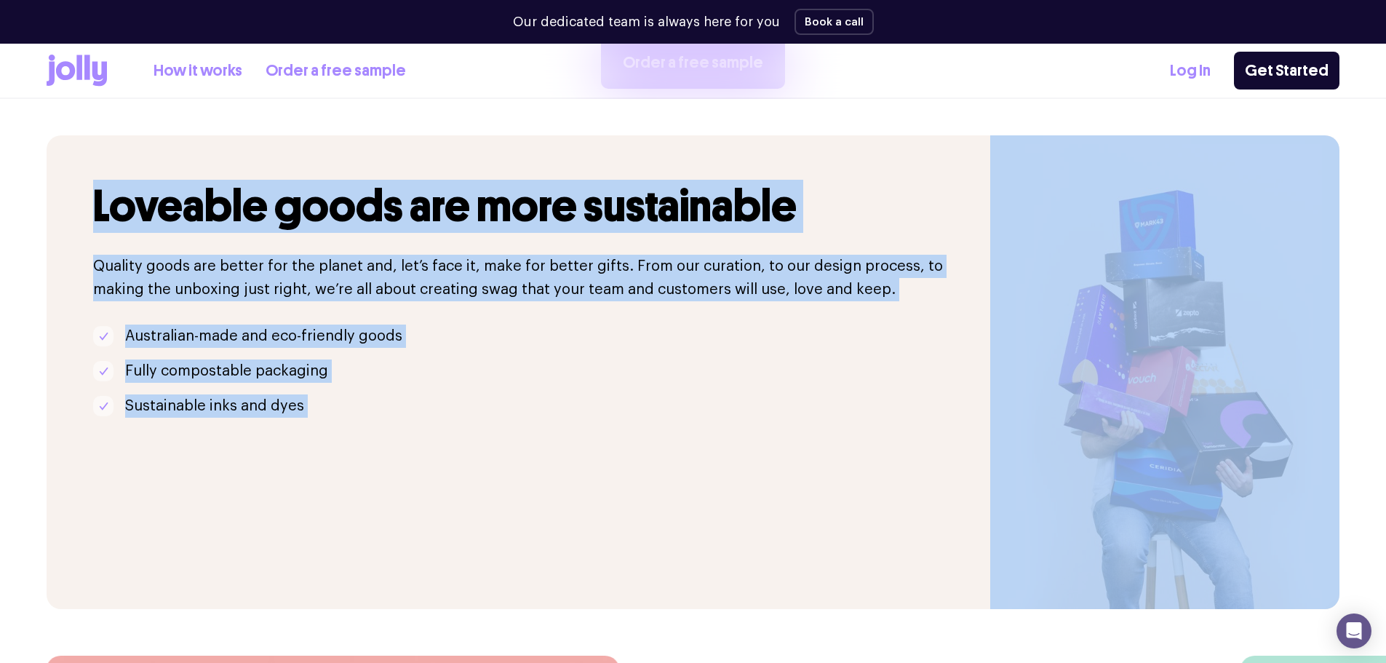
click at [59, 151] on div "Loveable goods are more sustainable Quality goods are better for the planet and…" at bounding box center [519, 372] width 944 height 474
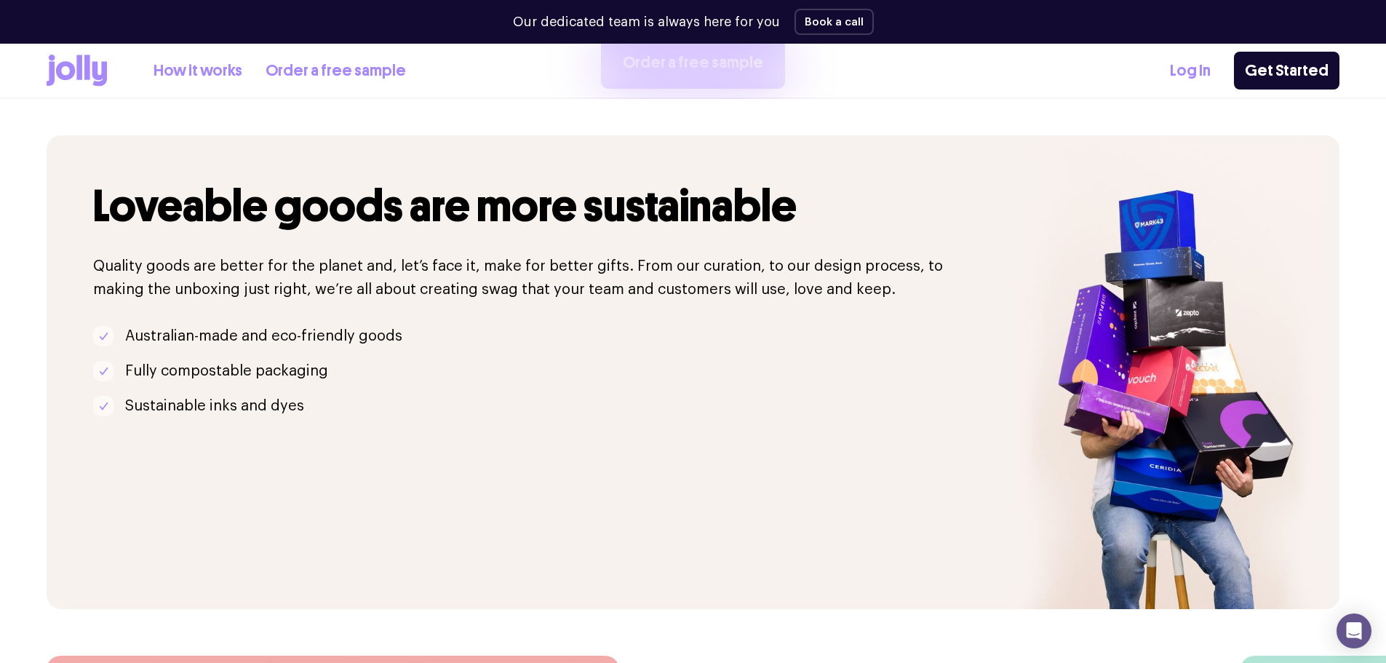
scroll to position [2927, 0]
